Goal: Register for event/course

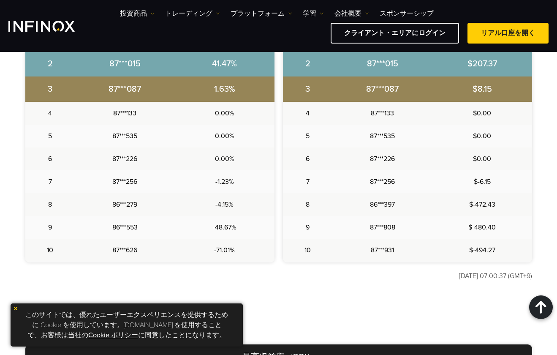
click at [292, 301] on div "あなたの実力を証明しよう – INFINOX日本限定ライブトレーディングコンペティション トップトレーダーを目指して、この挑戦に参加しよう。 パフォーマンスを…" at bounding box center [278, 72] width 557 height 459
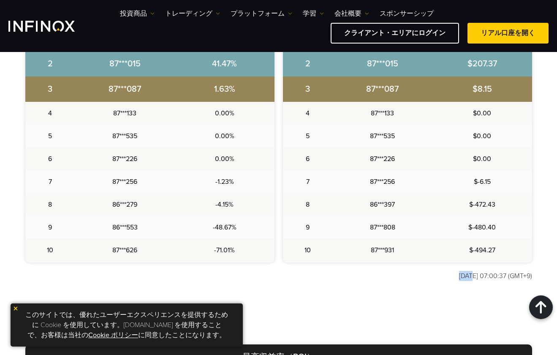
click at [292, 301] on div "あなたの実力を証明しよう – INFINOX日本限定ライブトレーディングコンペティション トップトレーダーを目指して、この挑戦に参加しよう。 パフォーマンスを…" at bounding box center [278, 72] width 557 height 459
